Goal: Task Accomplishment & Management: Complete application form

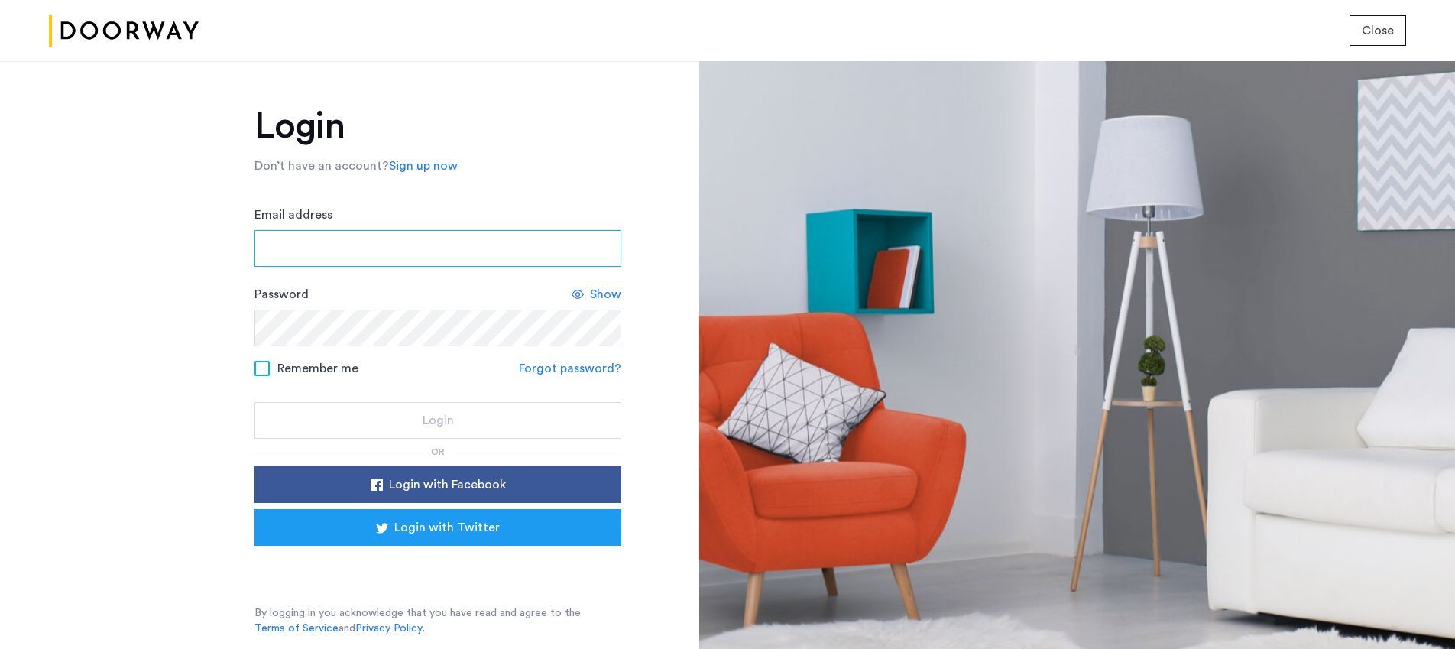
click at [573, 247] on input "Email address" at bounding box center [438, 248] width 367 height 37
click at [0, 648] on com-1password-button at bounding box center [0, 649] width 0 height 0
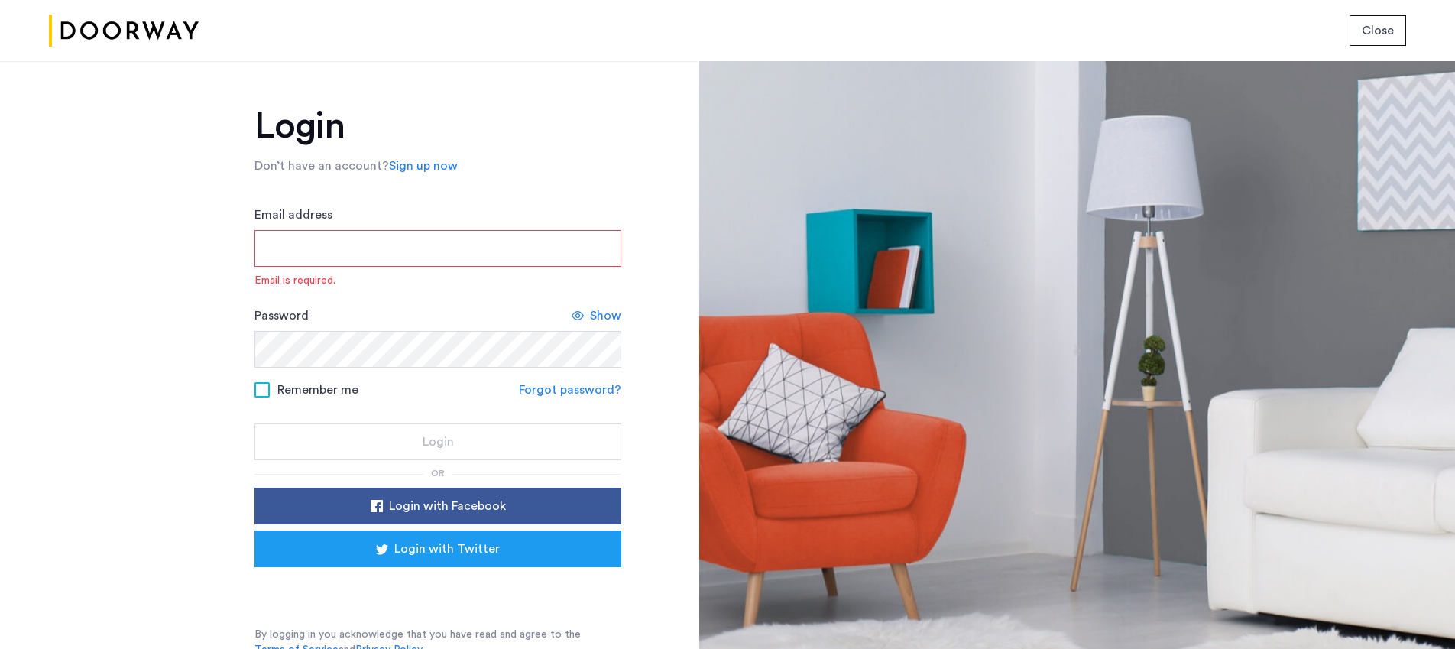
type input "**********"
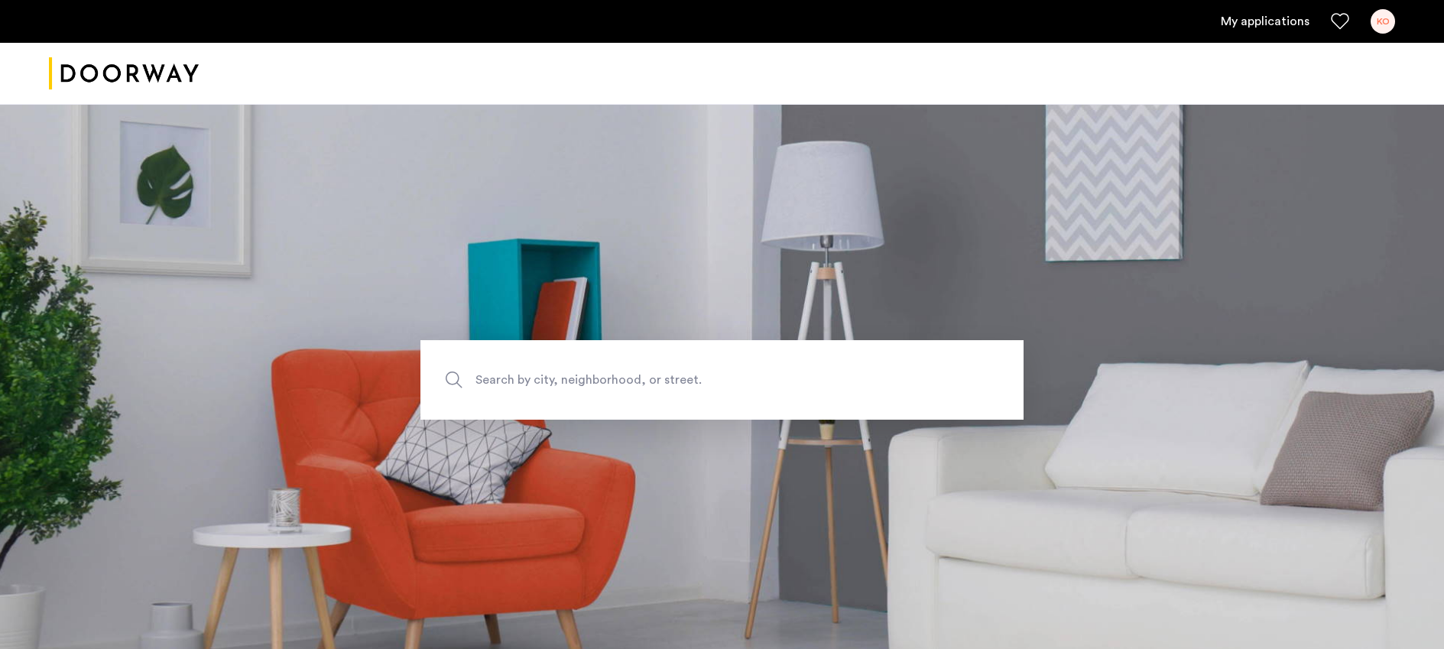
click at [1264, 23] on link "My applications" at bounding box center [1265, 21] width 89 height 18
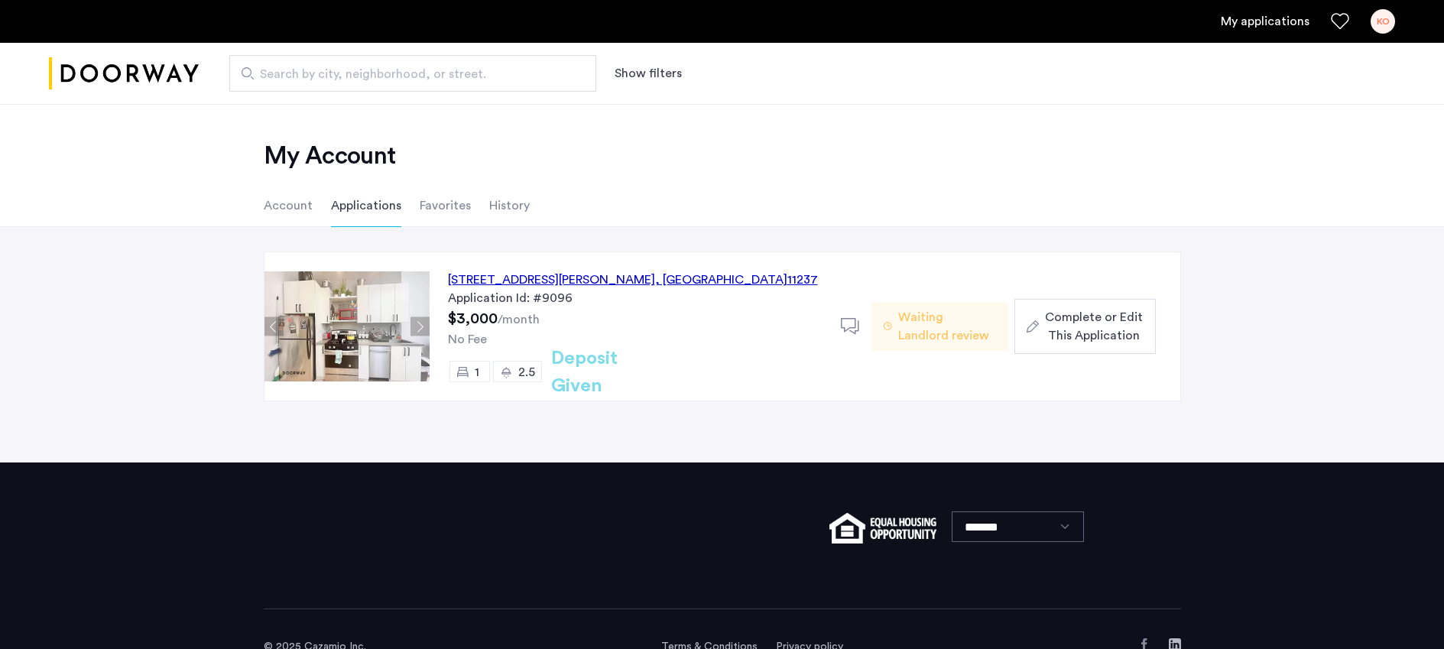
click at [655, 276] on span ", NY" at bounding box center [721, 280] width 132 height 12
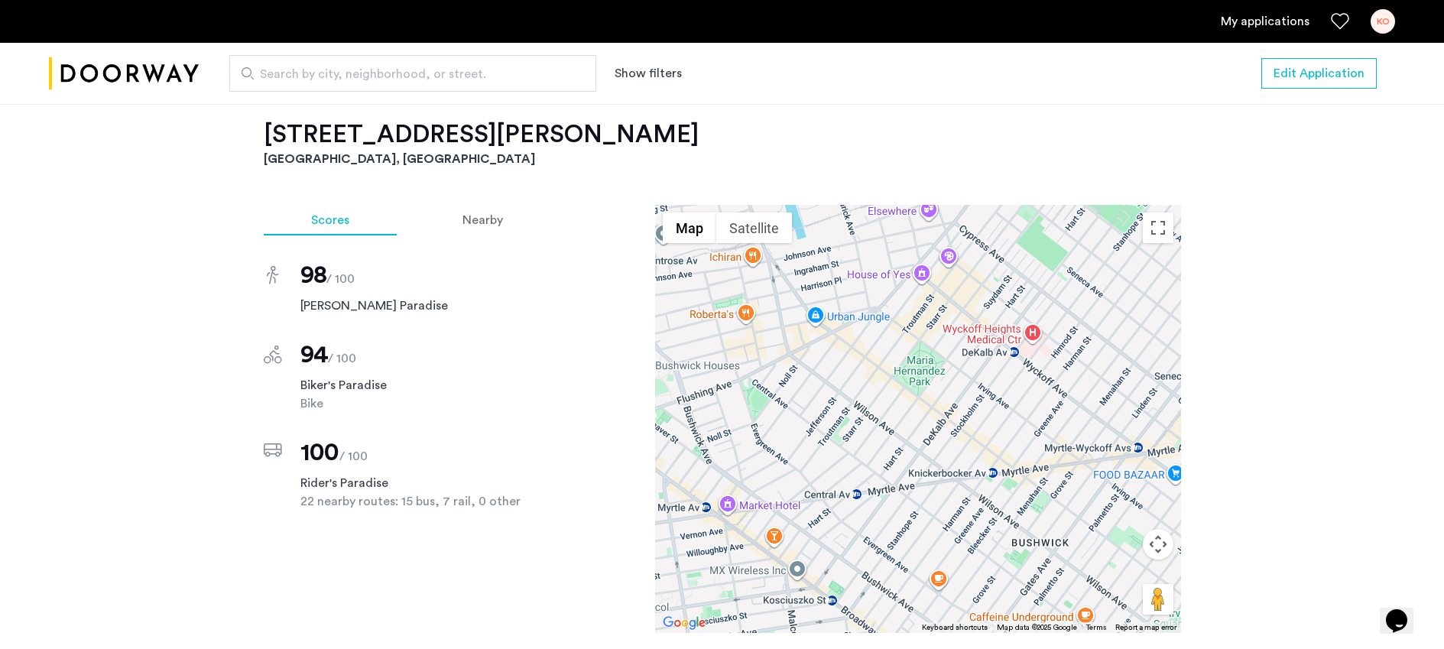
scroll to position [1229, 0]
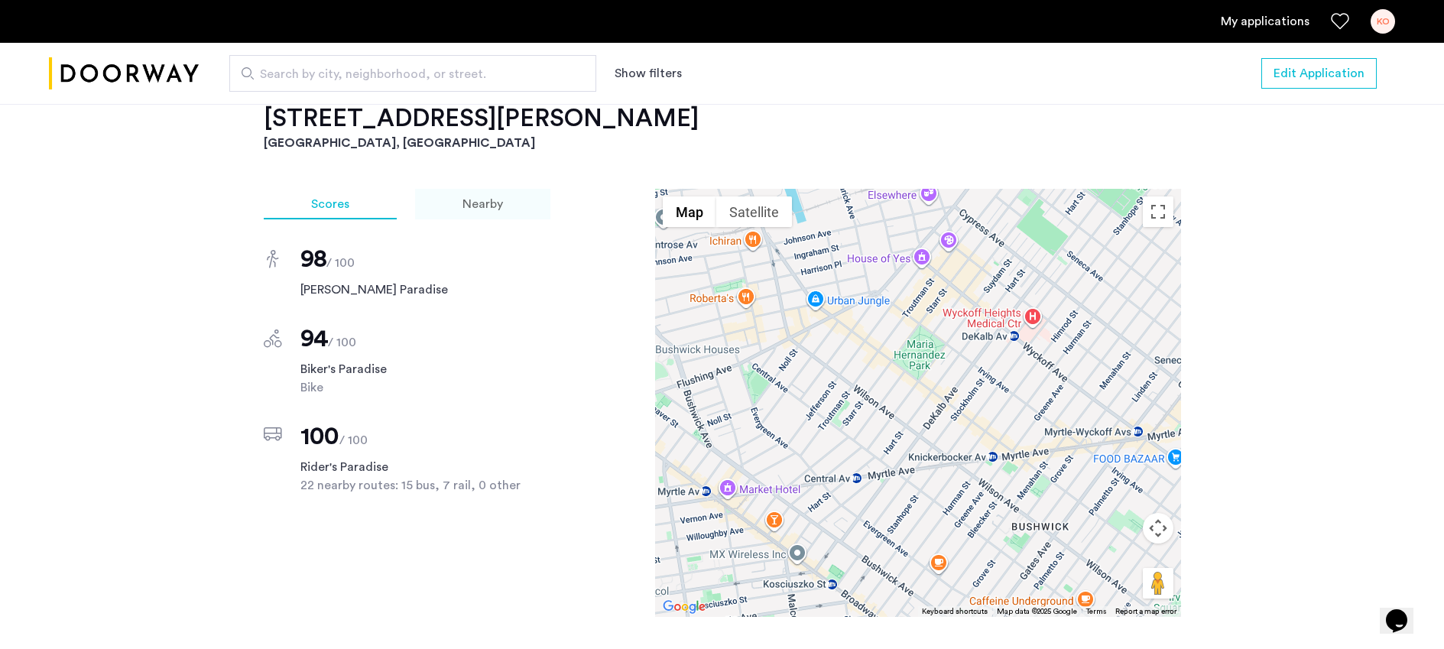
click at [509, 192] on div "Nearby" at bounding box center [482, 204] width 135 height 31
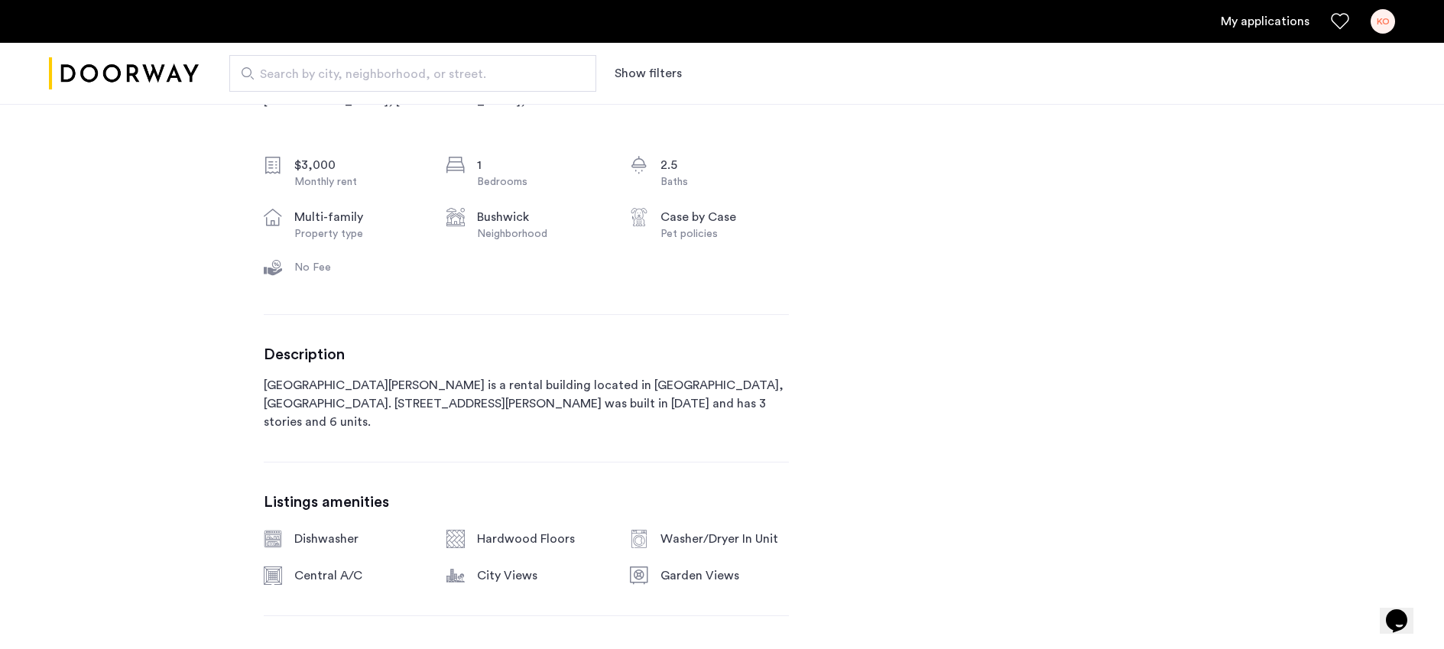
scroll to position [207, 0]
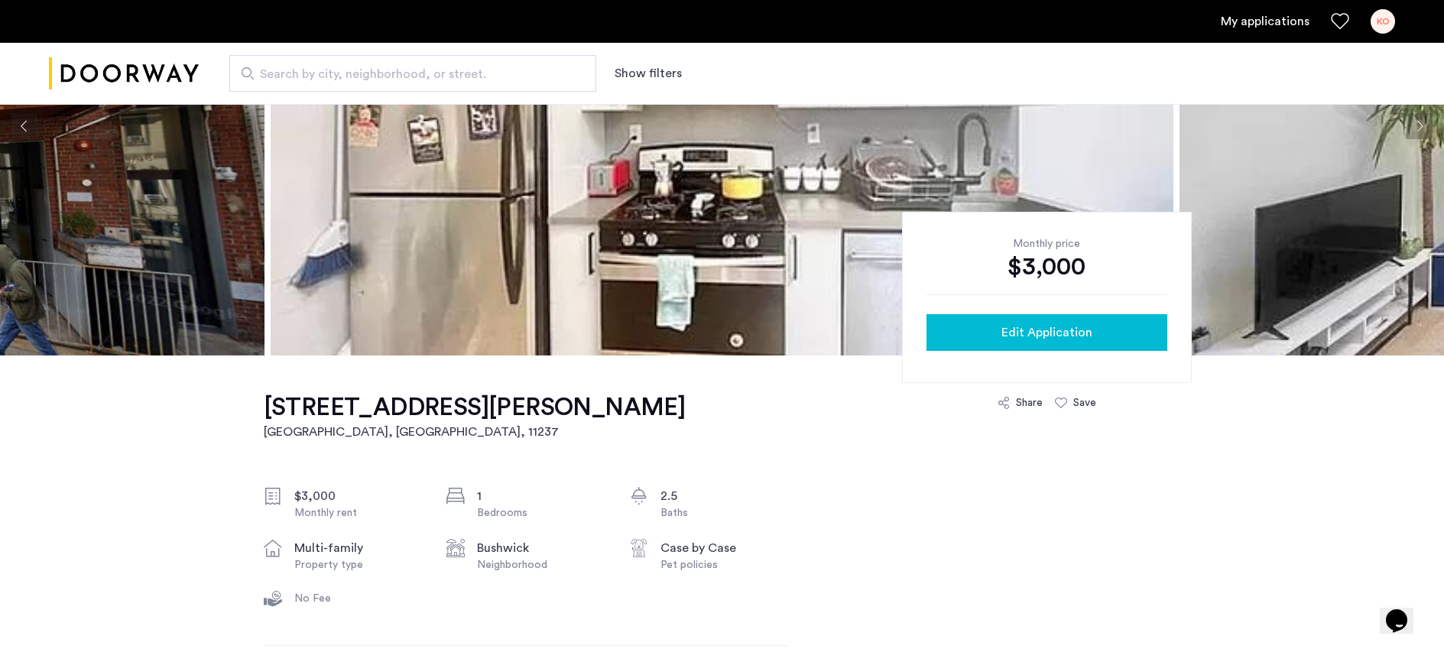
click at [1043, 337] on span "Edit Application" at bounding box center [1046, 332] width 91 height 18
